Goal: Browse casually

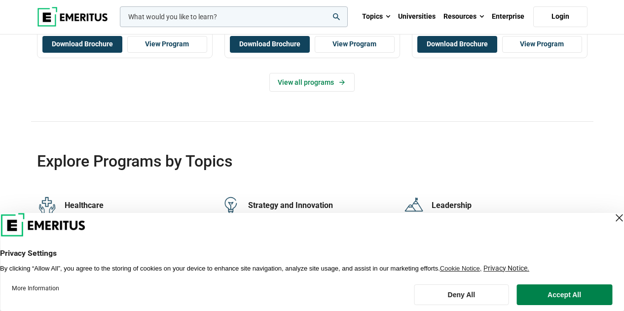
scroll to position [1849, 0]
